Goal: Information Seeking & Learning: Learn about a topic

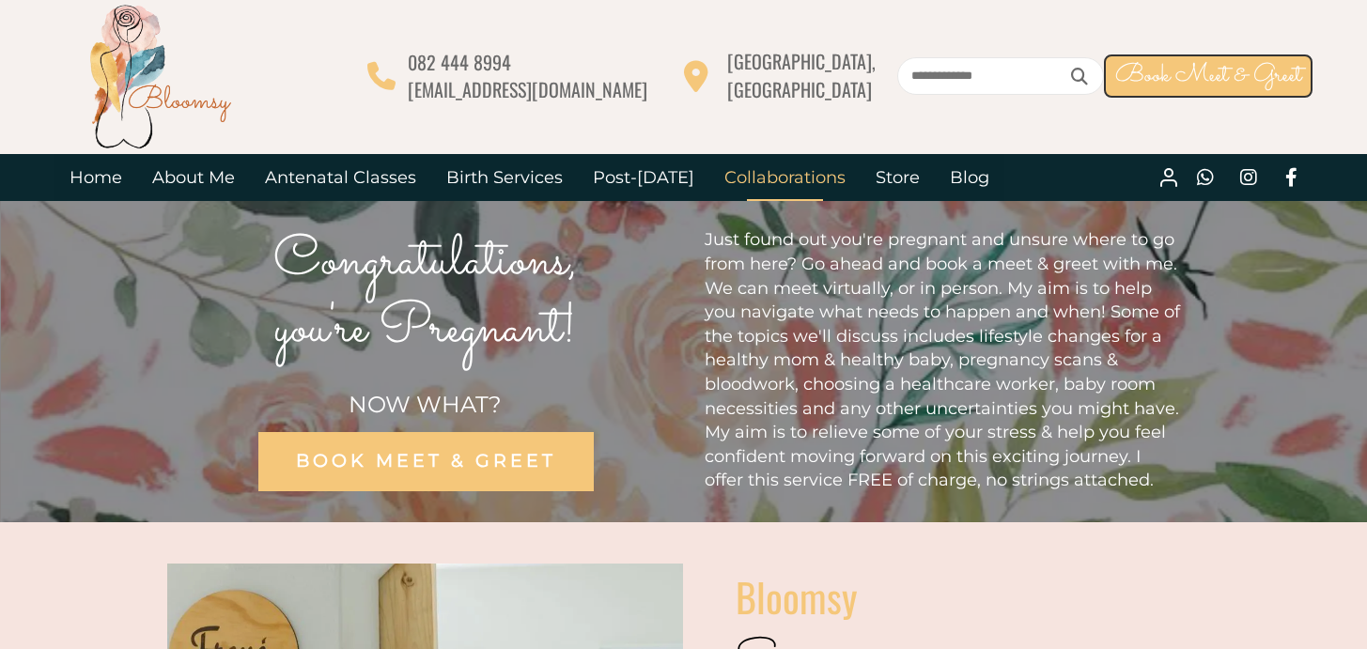
click at [733, 180] on link "Collaborations" at bounding box center [784, 177] width 151 height 47
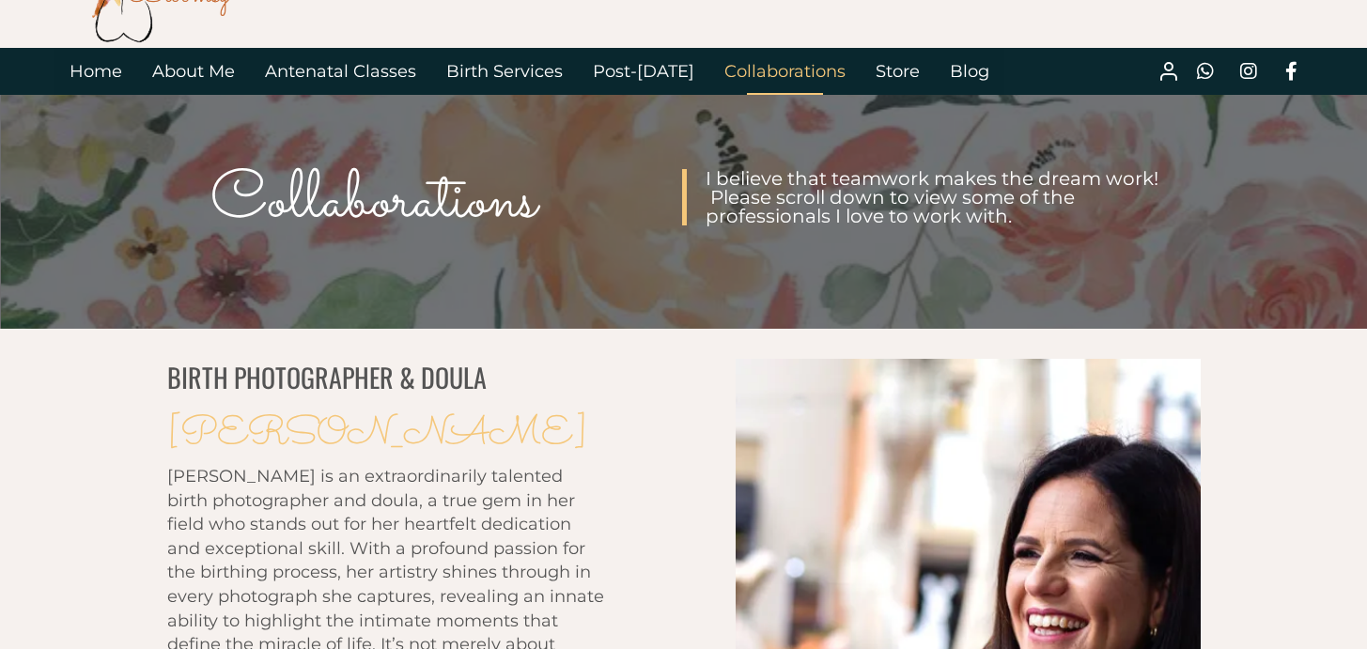
scroll to position [155, 0]
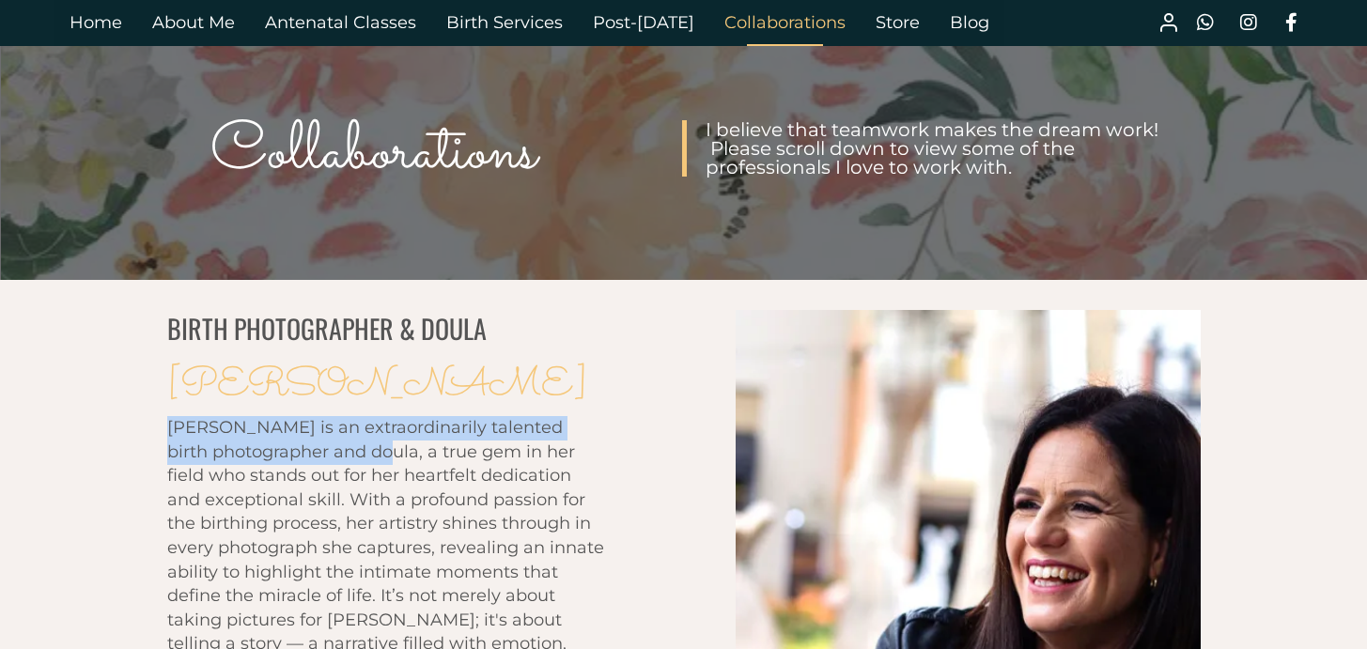
drag, startPoint x: 160, startPoint y: 429, endPoint x: 450, endPoint y: 470, distance: 293.0
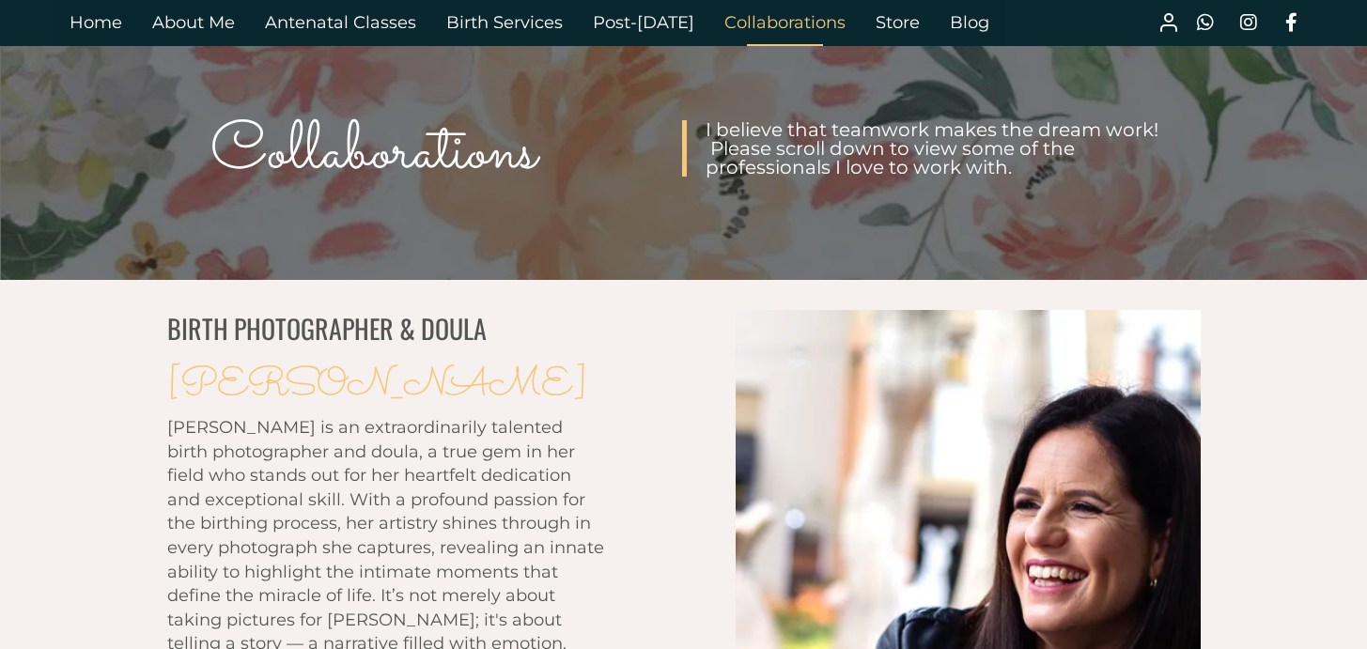
click at [417, 524] on span "[PERSON_NAME] is an extraordinarily talented birth photographer and doula, a tr…" at bounding box center [385, 607] width 437 height 381
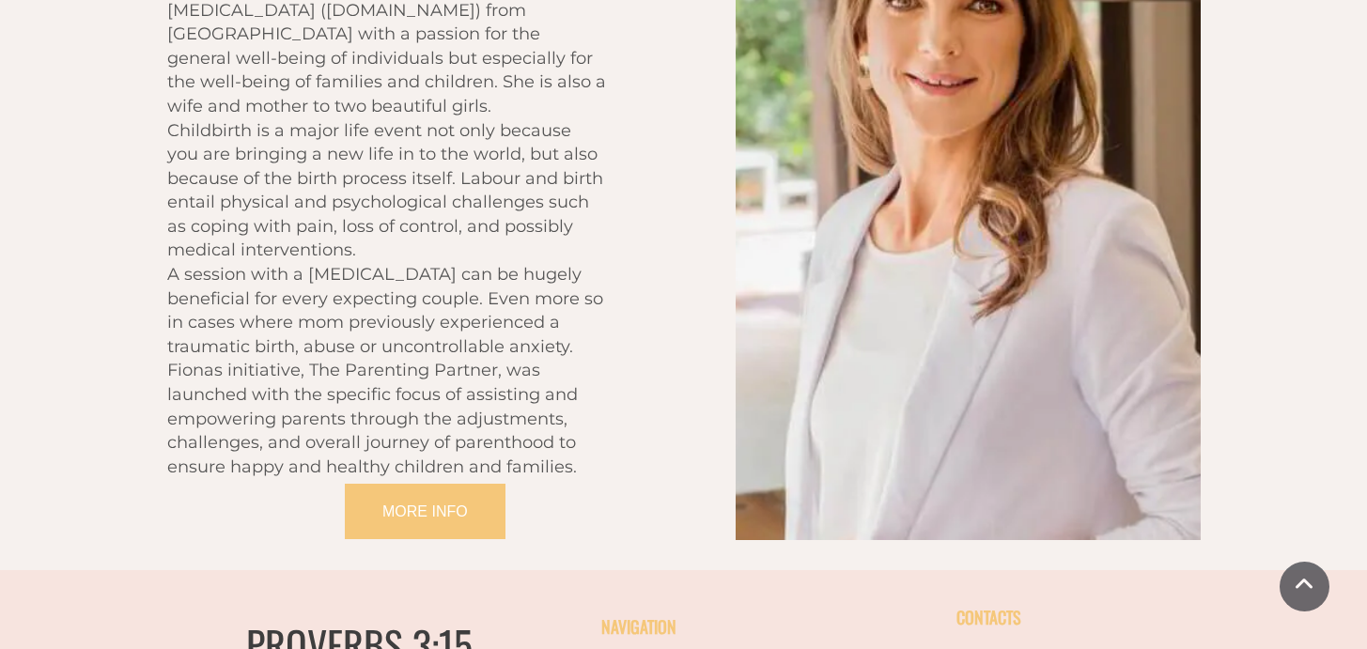
scroll to position [4173, 0]
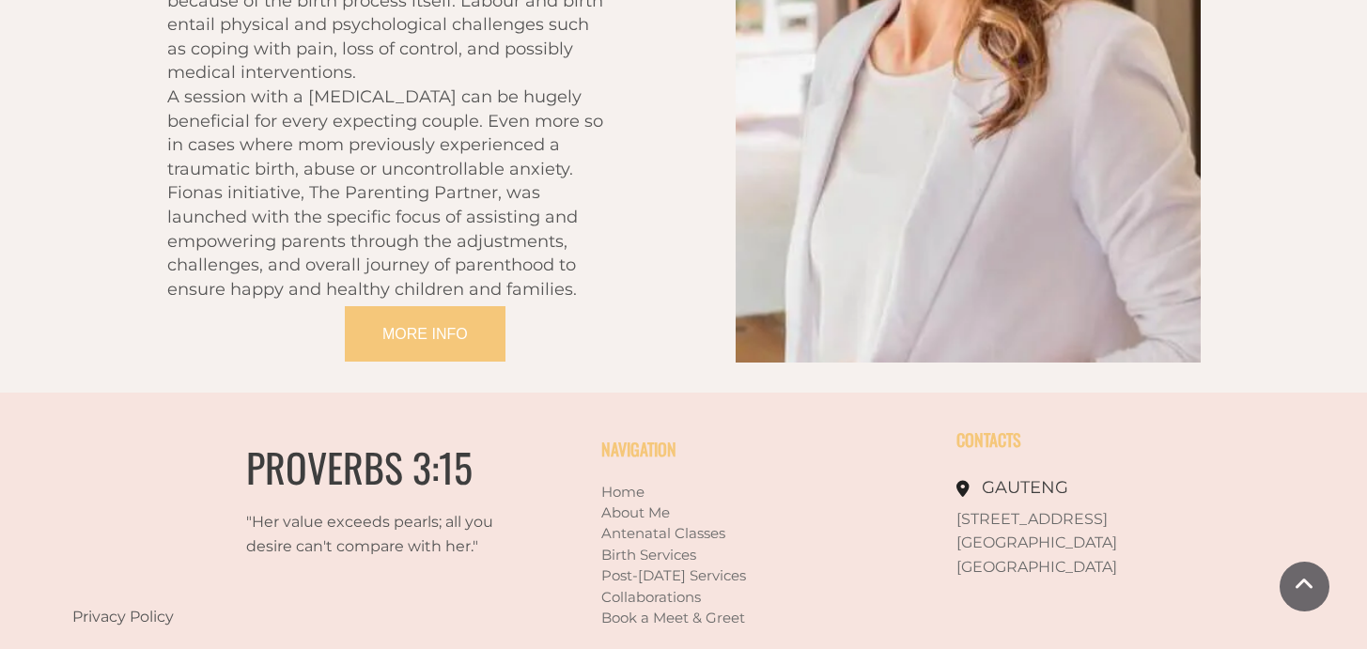
click at [641, 546] on link "Birth Services" at bounding box center [648, 555] width 95 height 18
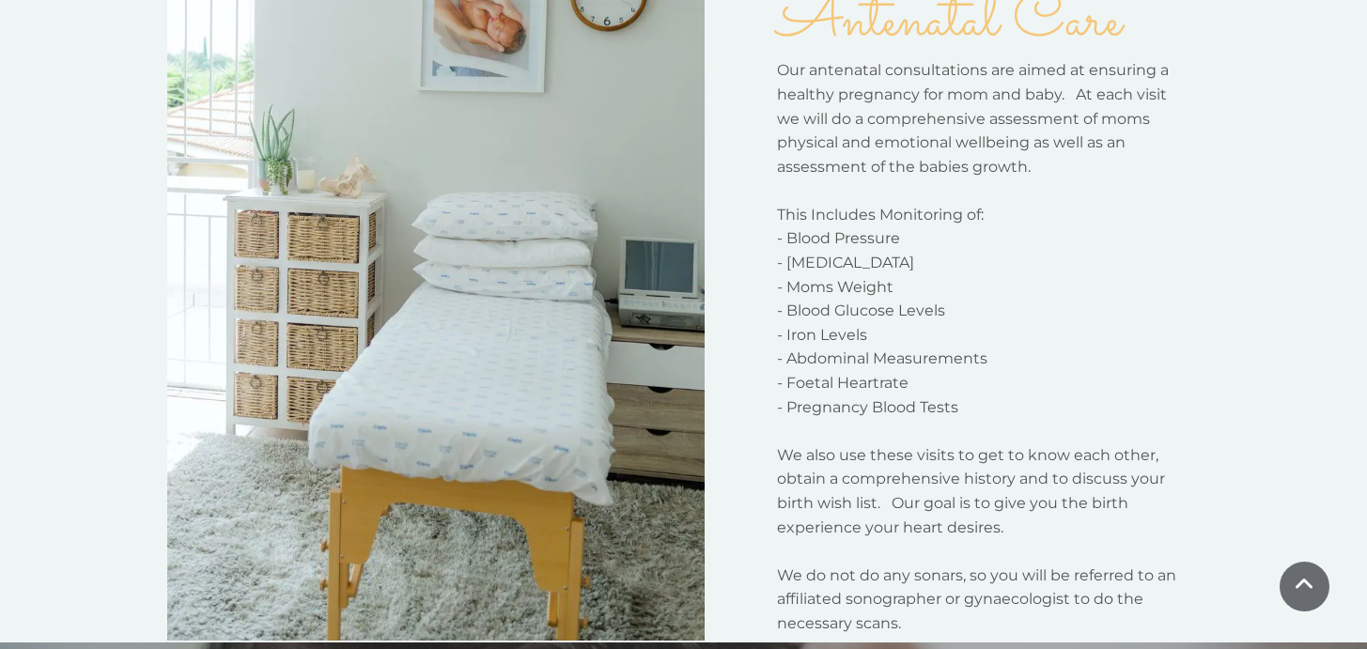
scroll to position [700, 0]
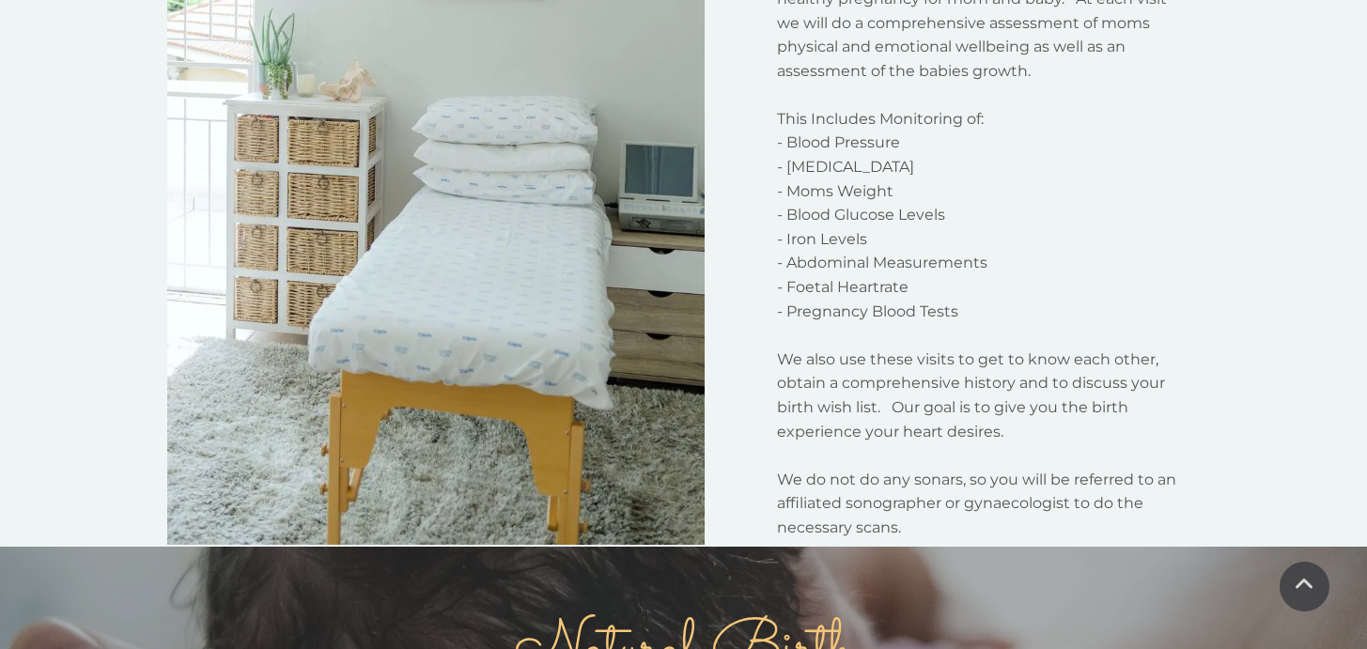
click at [851, 416] on p "We also use these visits to get to know each other, obtain a comprehensive hist…" at bounding box center [978, 396] width 402 height 96
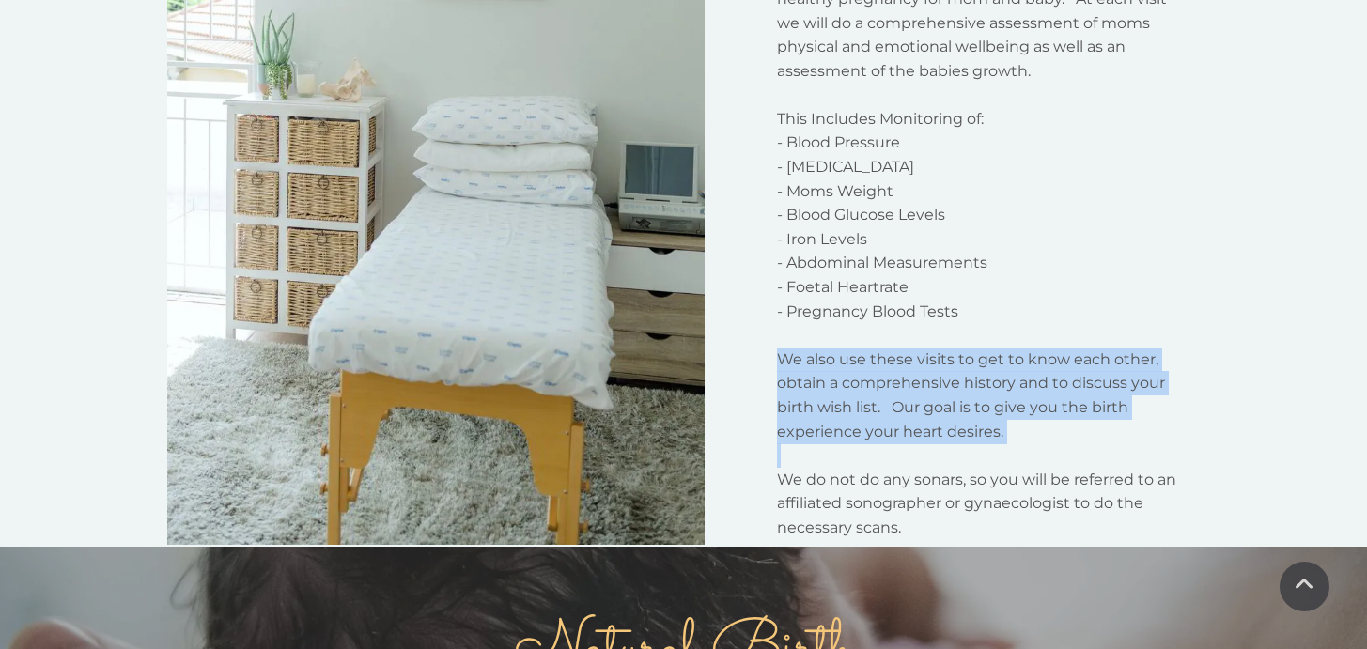
click at [851, 416] on p "We also use these visits to get to know each other, obtain a comprehensive hist…" at bounding box center [978, 396] width 402 height 96
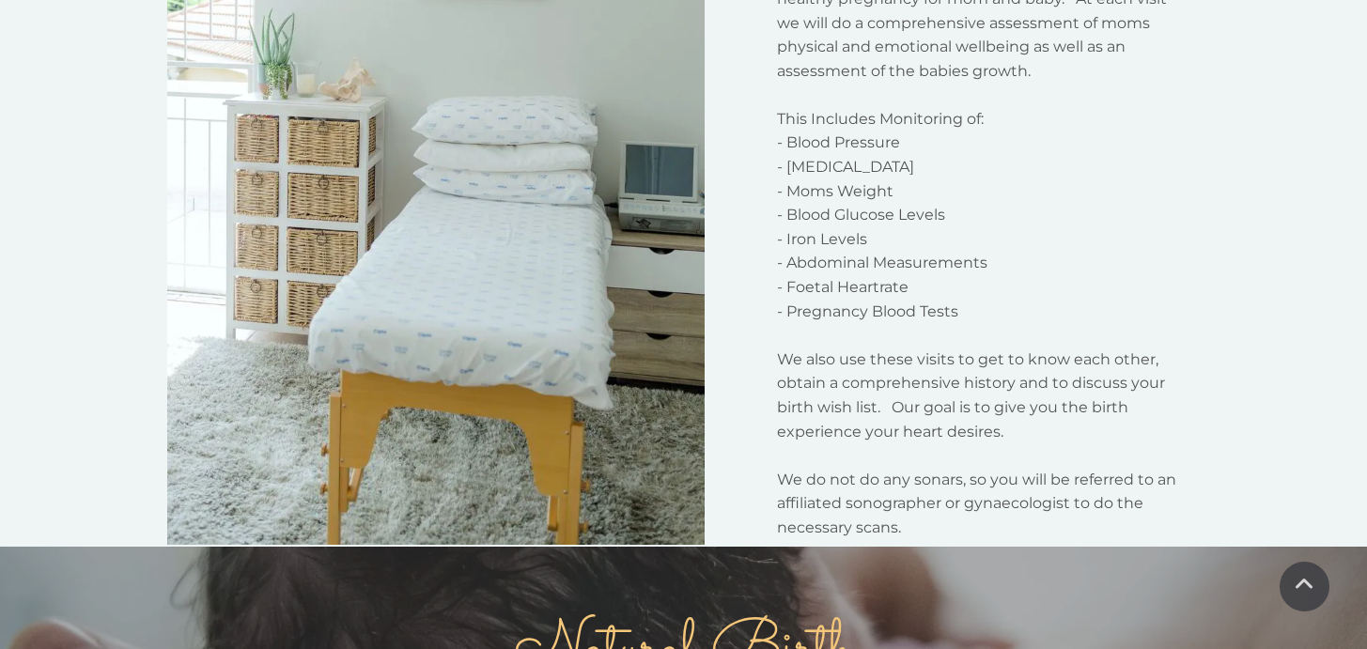
click at [846, 497] on p "We do not do any sonars, so you will be referred to an affiliated sonographer o…" at bounding box center [978, 504] width 402 height 72
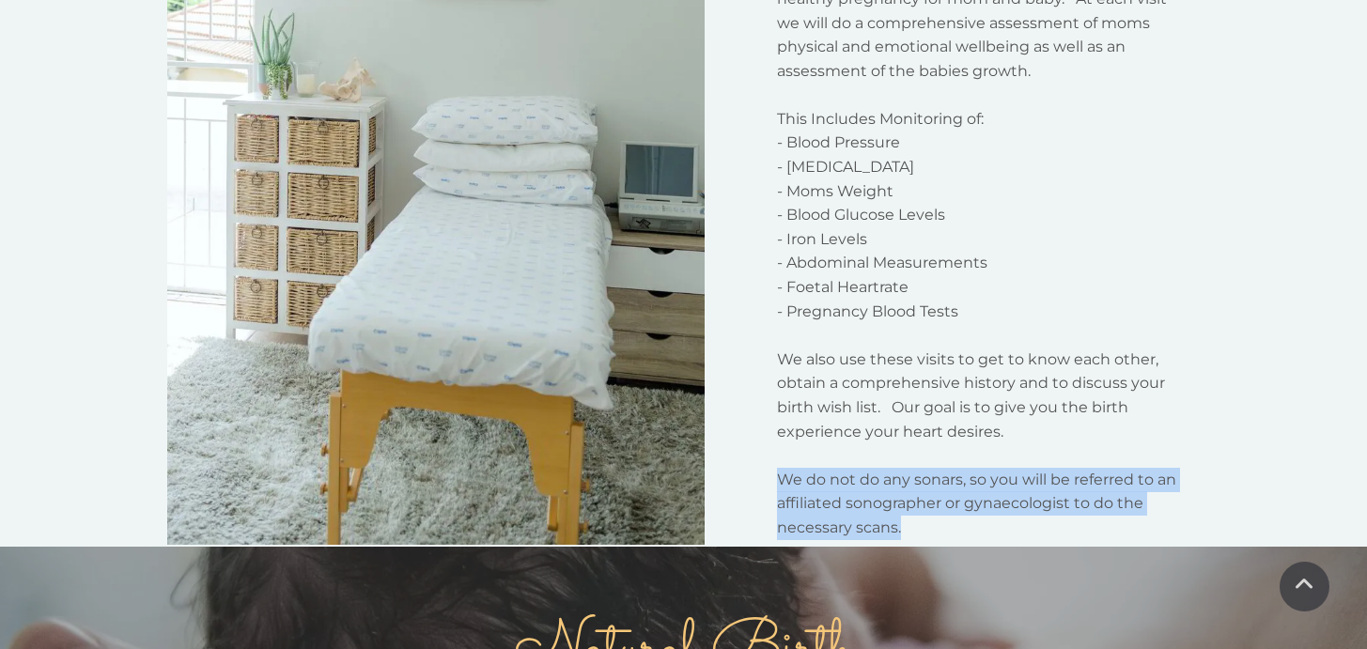
click at [846, 497] on p "We do not do any sonars, so you will be referred to an affiliated sonographer o…" at bounding box center [978, 504] width 402 height 72
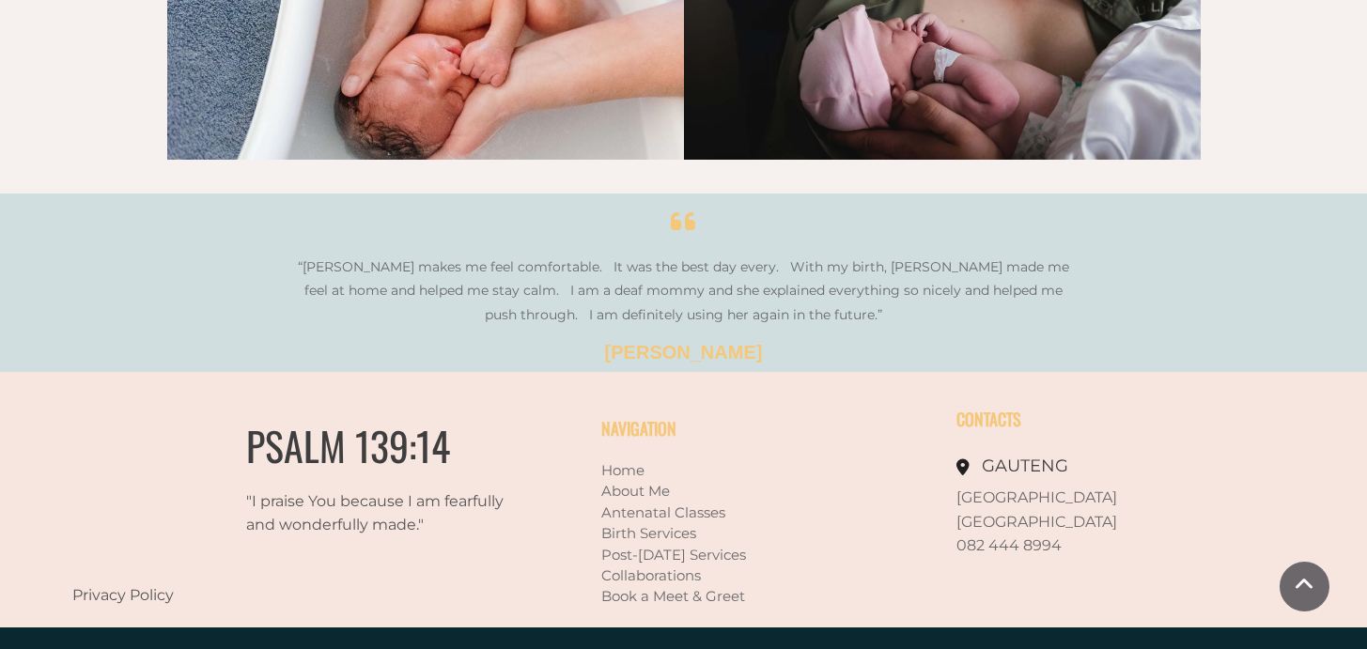
scroll to position [3352, 0]
